Goal: Find specific page/section: Find specific page/section

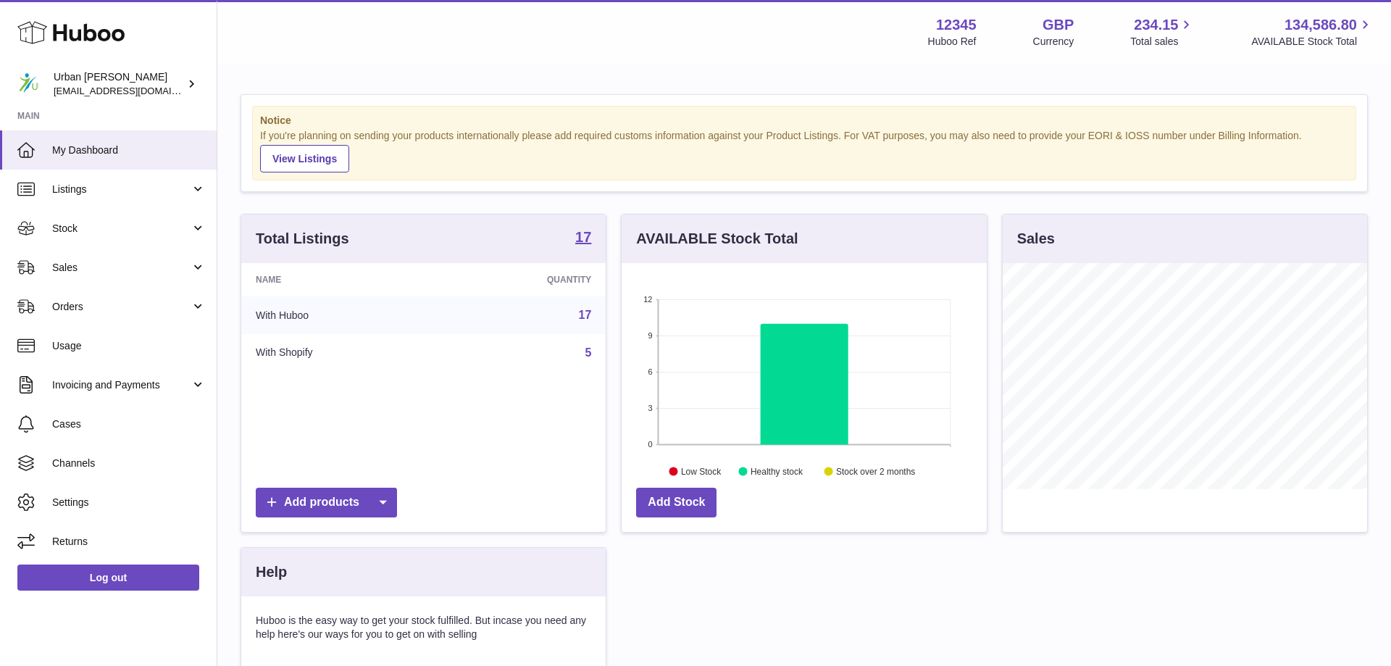
scroll to position [226, 365]
click at [188, 271] on span "Sales" at bounding box center [121, 268] width 138 height 14
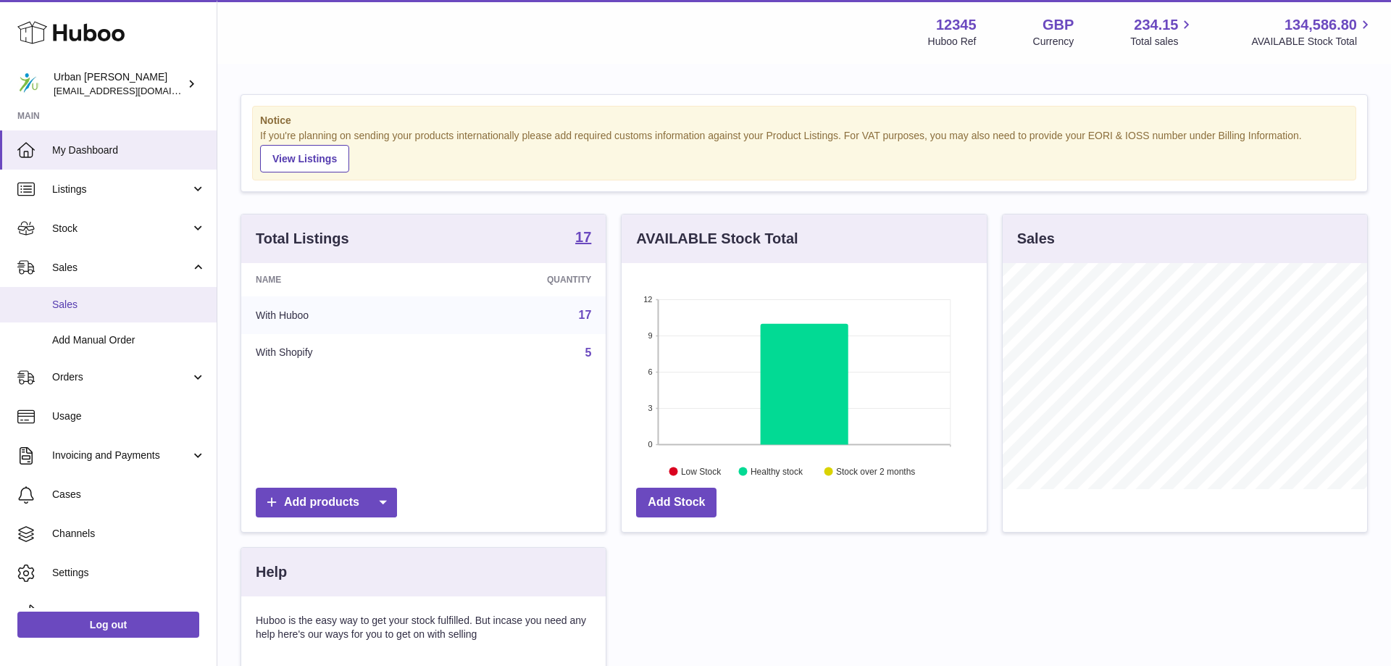
click at [151, 297] on link "Sales" at bounding box center [108, 305] width 217 height 36
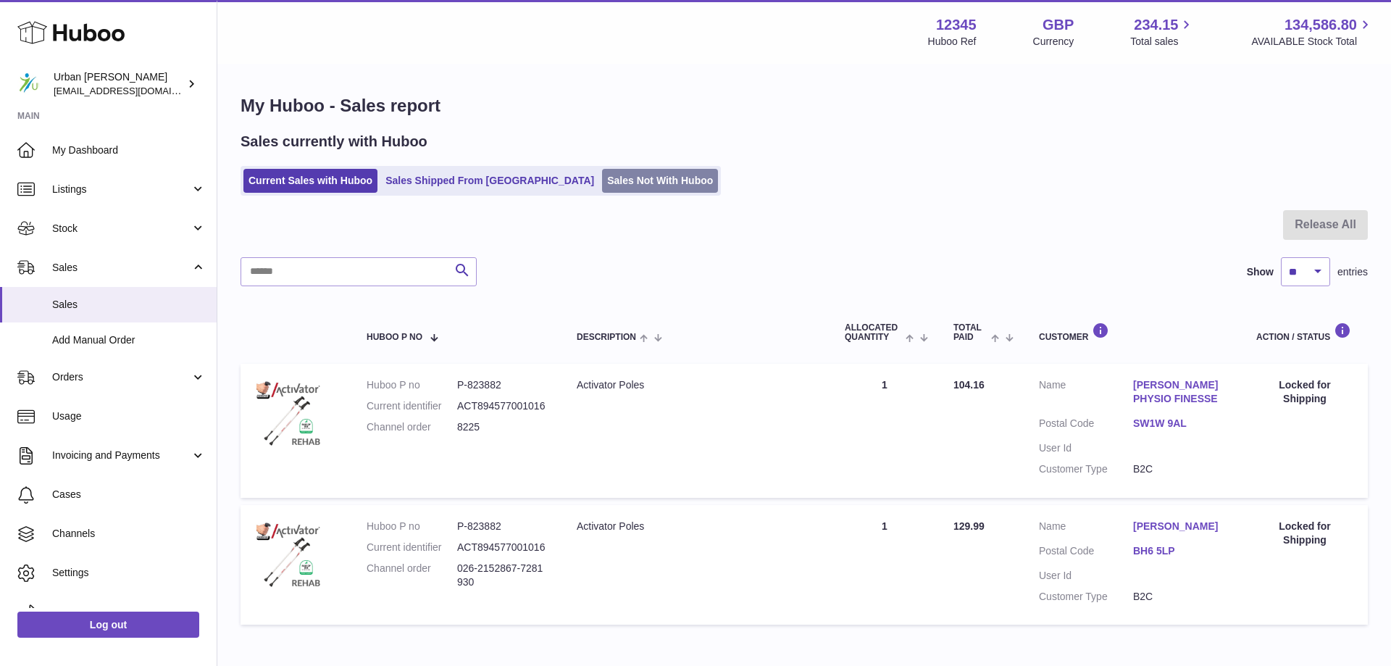
click at [602, 180] on link "Sales Not With Huboo" at bounding box center [660, 181] width 116 height 24
